Goal: Task Accomplishment & Management: Use online tool/utility

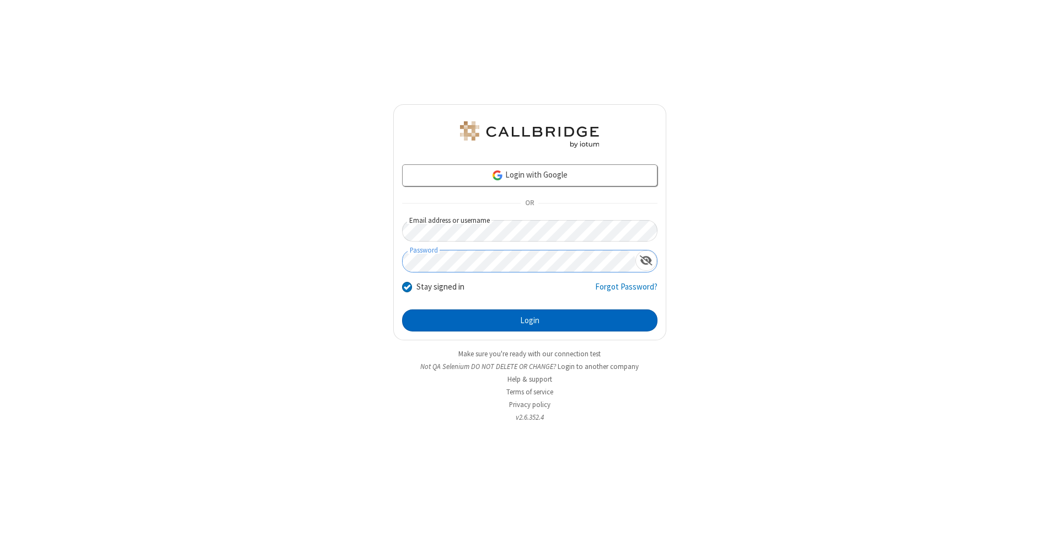
click at [529, 320] on button "Login" at bounding box center [529, 320] width 255 height 22
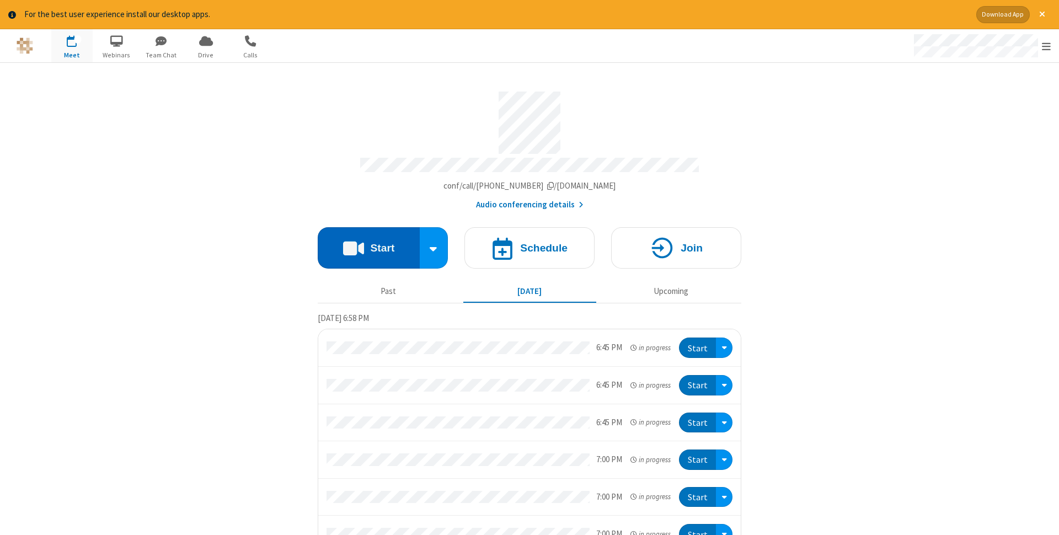
click at [368, 244] on button "Start" at bounding box center [369, 247] width 102 height 41
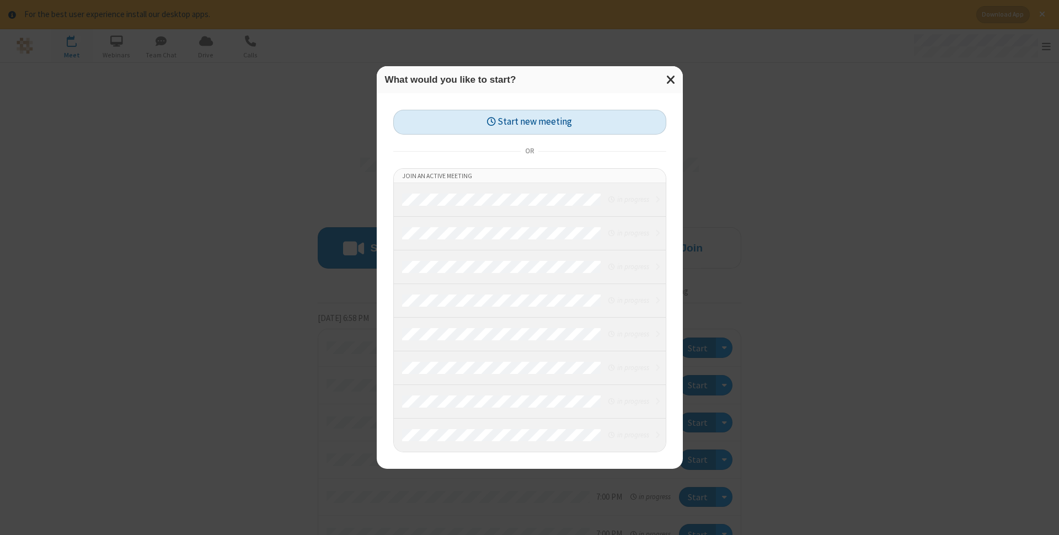
click at [529, 122] on button "Start new meeting" at bounding box center [529, 122] width 273 height 25
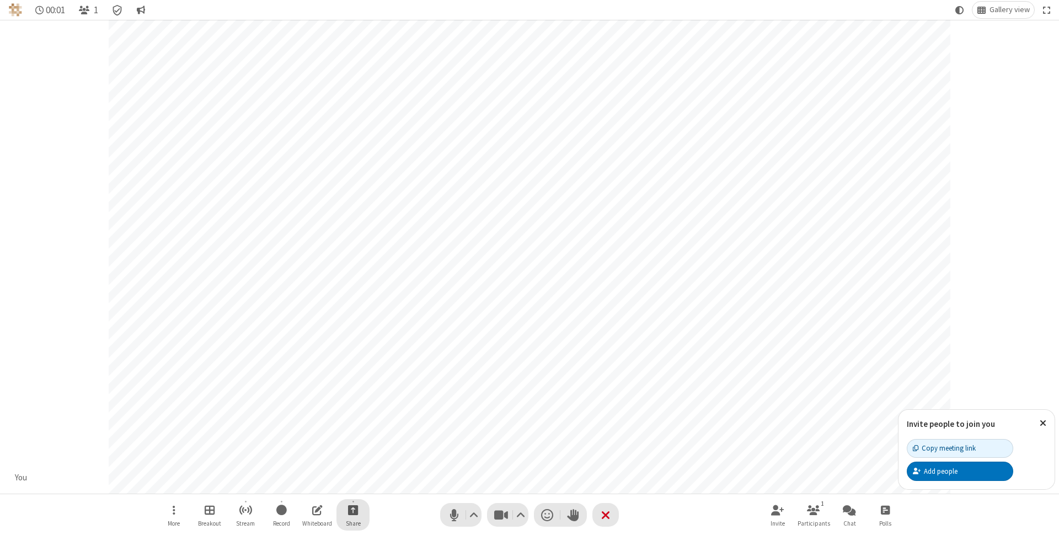
click at [352, 510] on span "Start sharing" at bounding box center [353, 510] width 10 height 14
click at [308, 482] on span "Share my screen" at bounding box center [308, 483] width 13 height 9
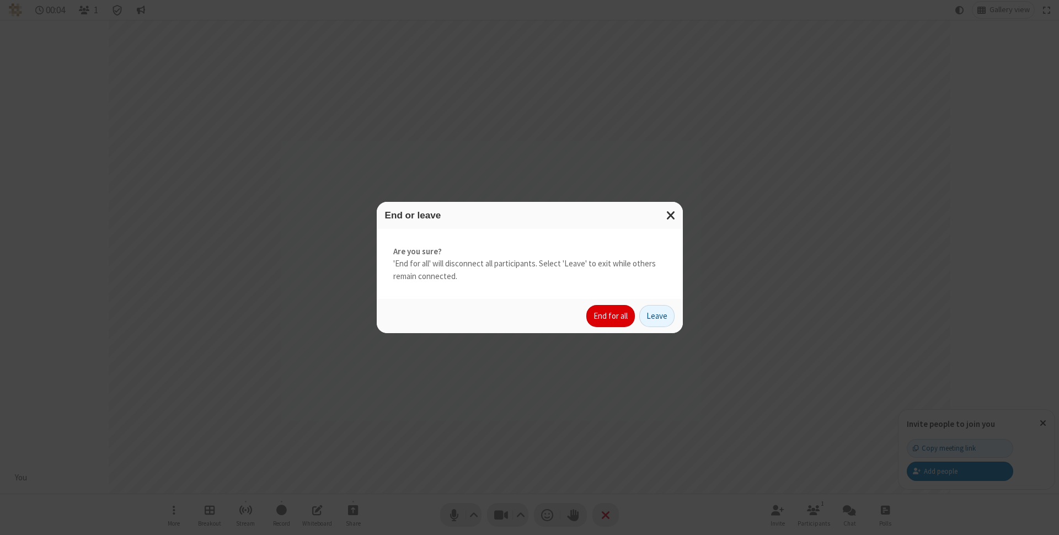
click at [611, 316] on button "End for all" at bounding box center [610, 316] width 49 height 22
